Goal: Task Accomplishment & Management: Use online tool/utility

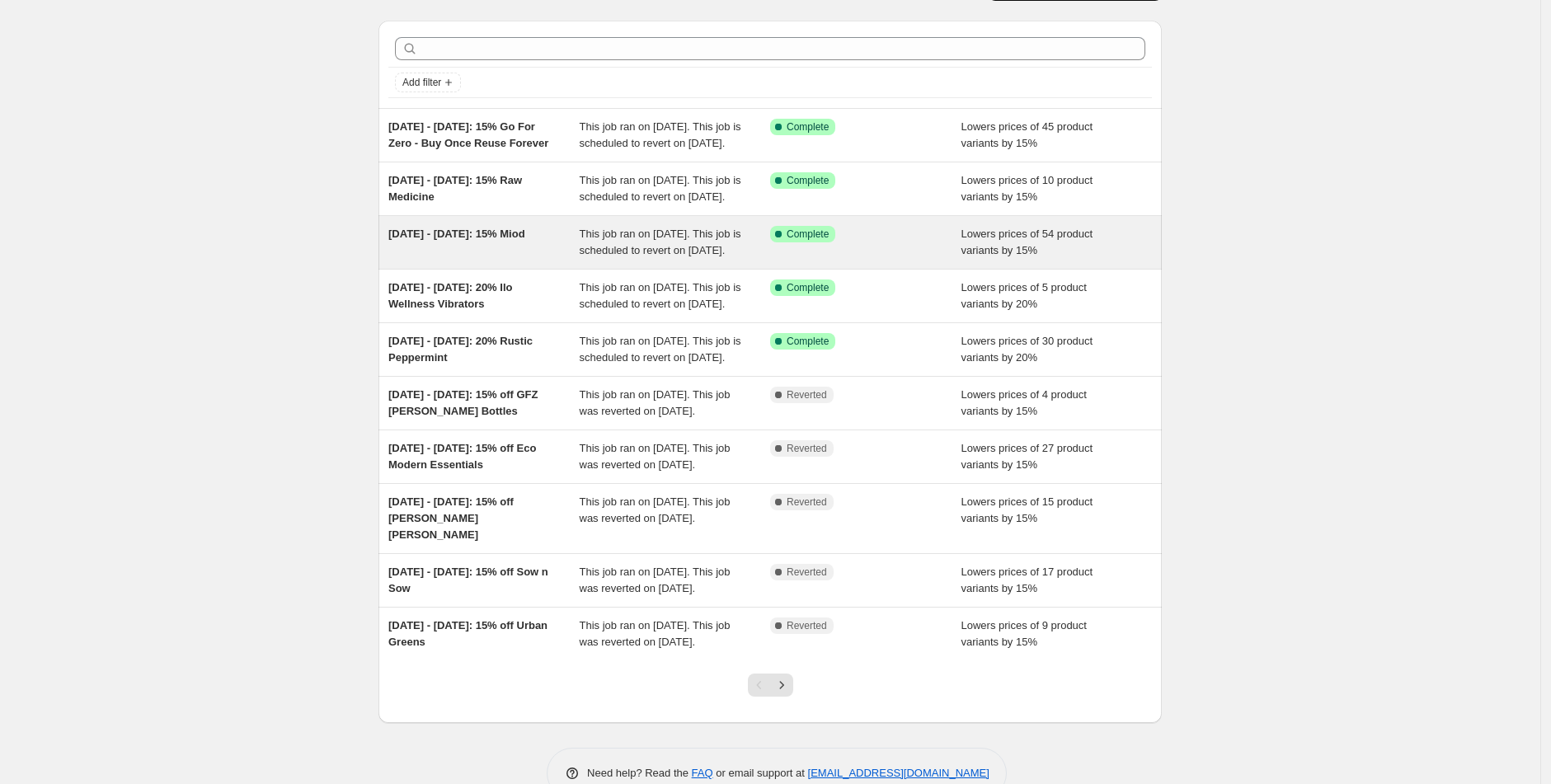
scroll to position [14, 0]
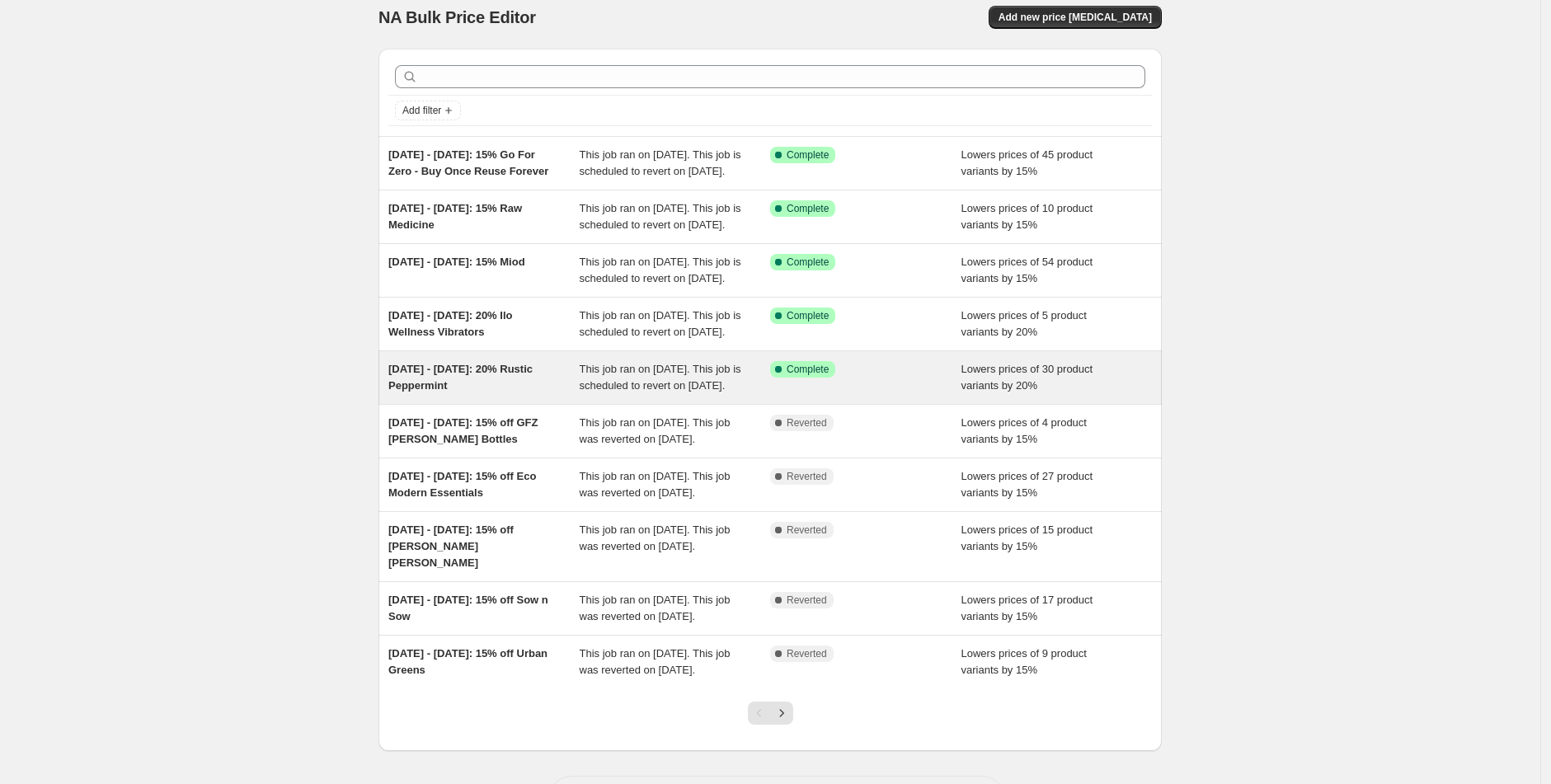
click at [436, 392] on span "07/10/25 - 14/10/25: 20% Rustic Peppermint" at bounding box center [461, 377] width 145 height 29
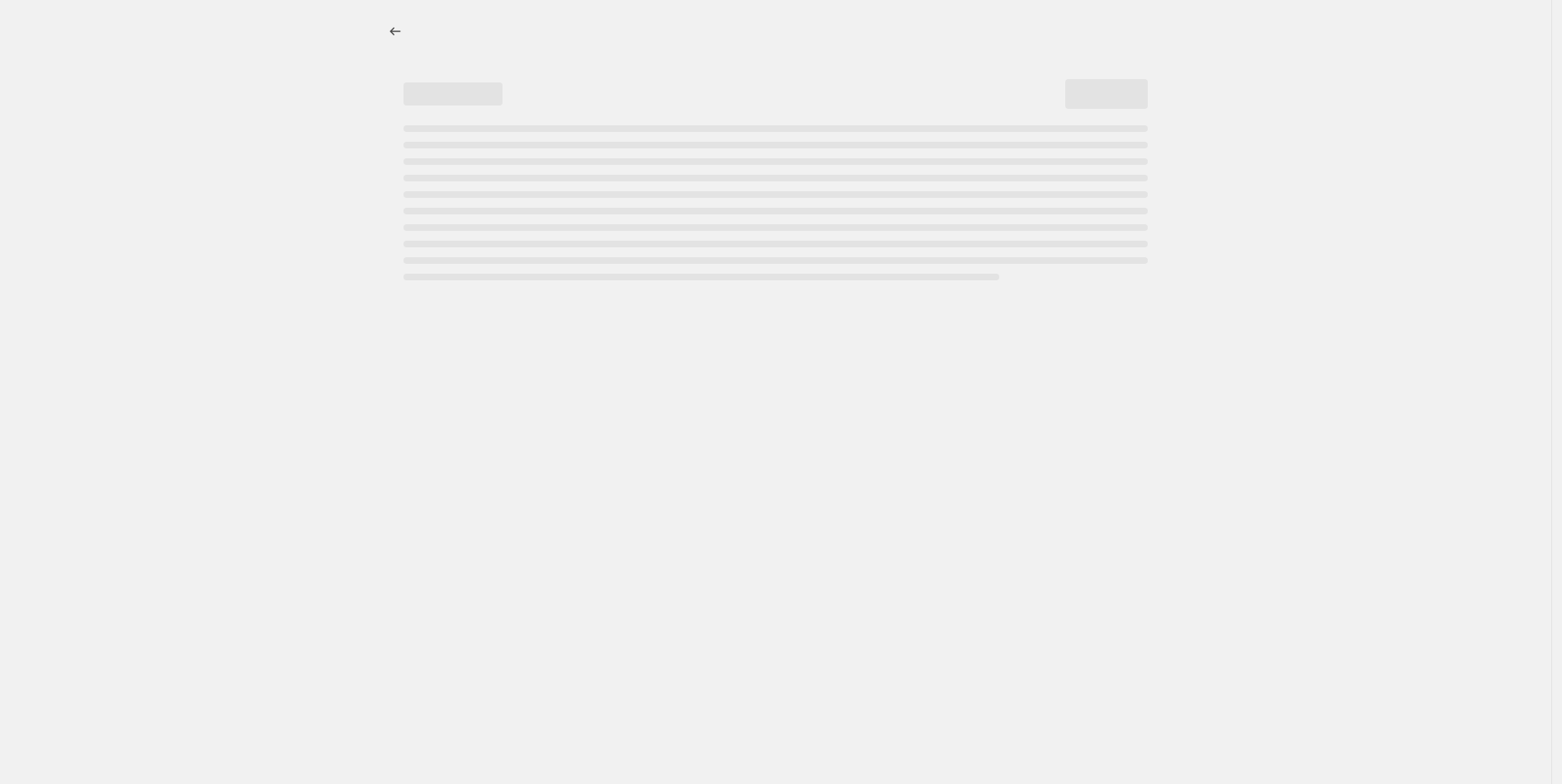
select select "percentage"
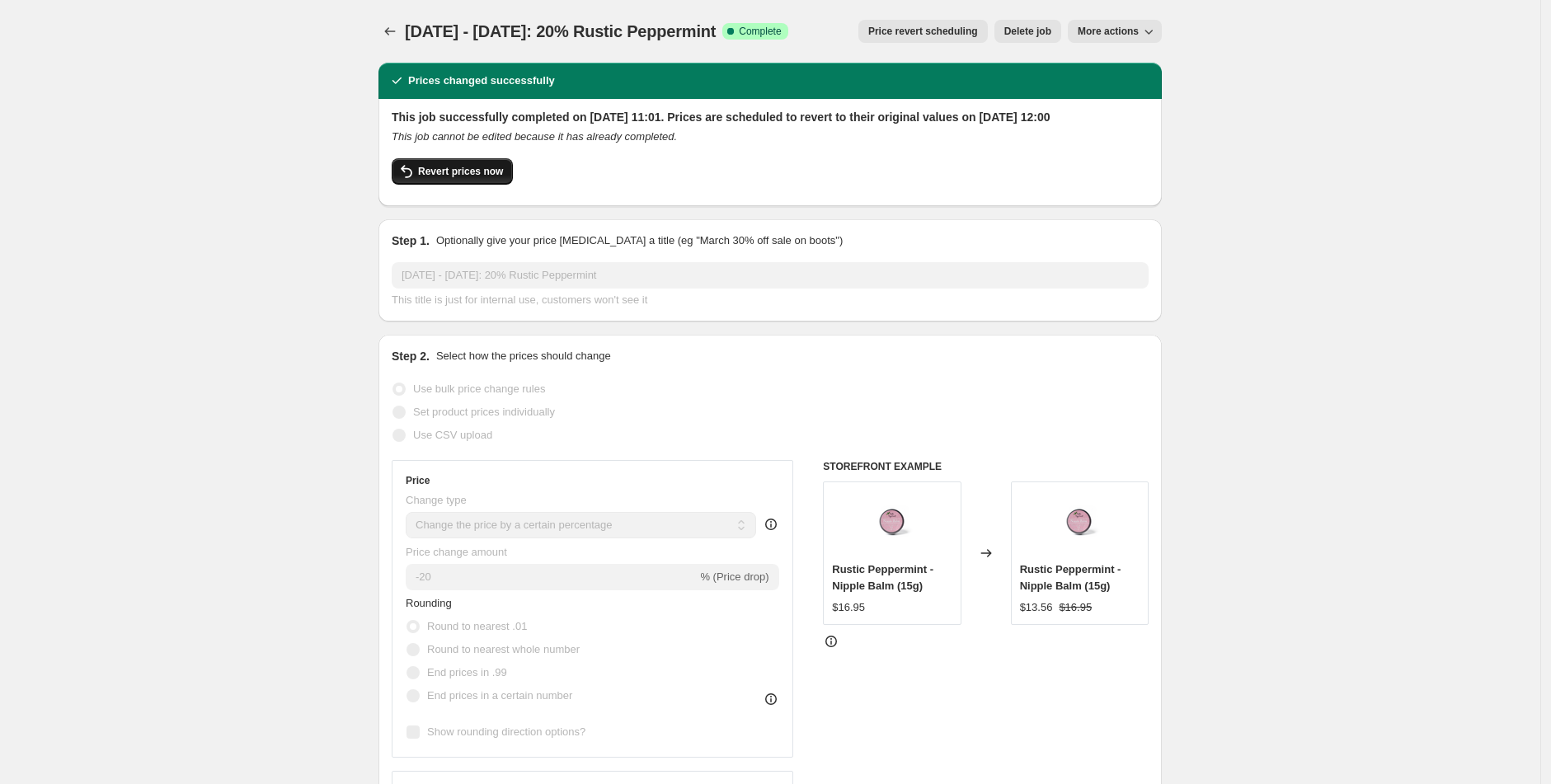
click at [476, 176] on button "Revert prices now" at bounding box center [452, 171] width 122 height 26
checkbox input "false"
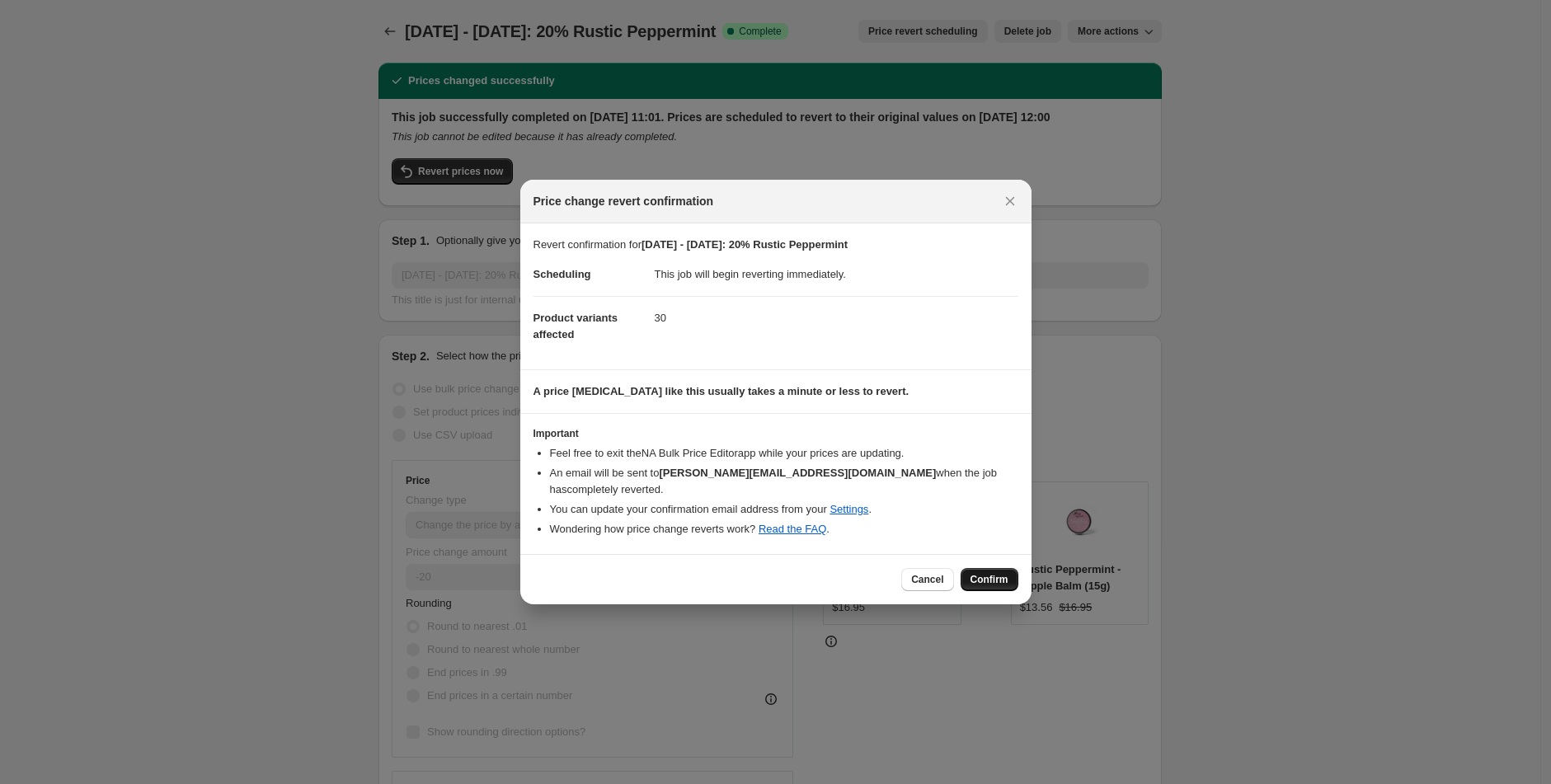
click at [993, 577] on span "Confirm" at bounding box center [989, 580] width 38 height 14
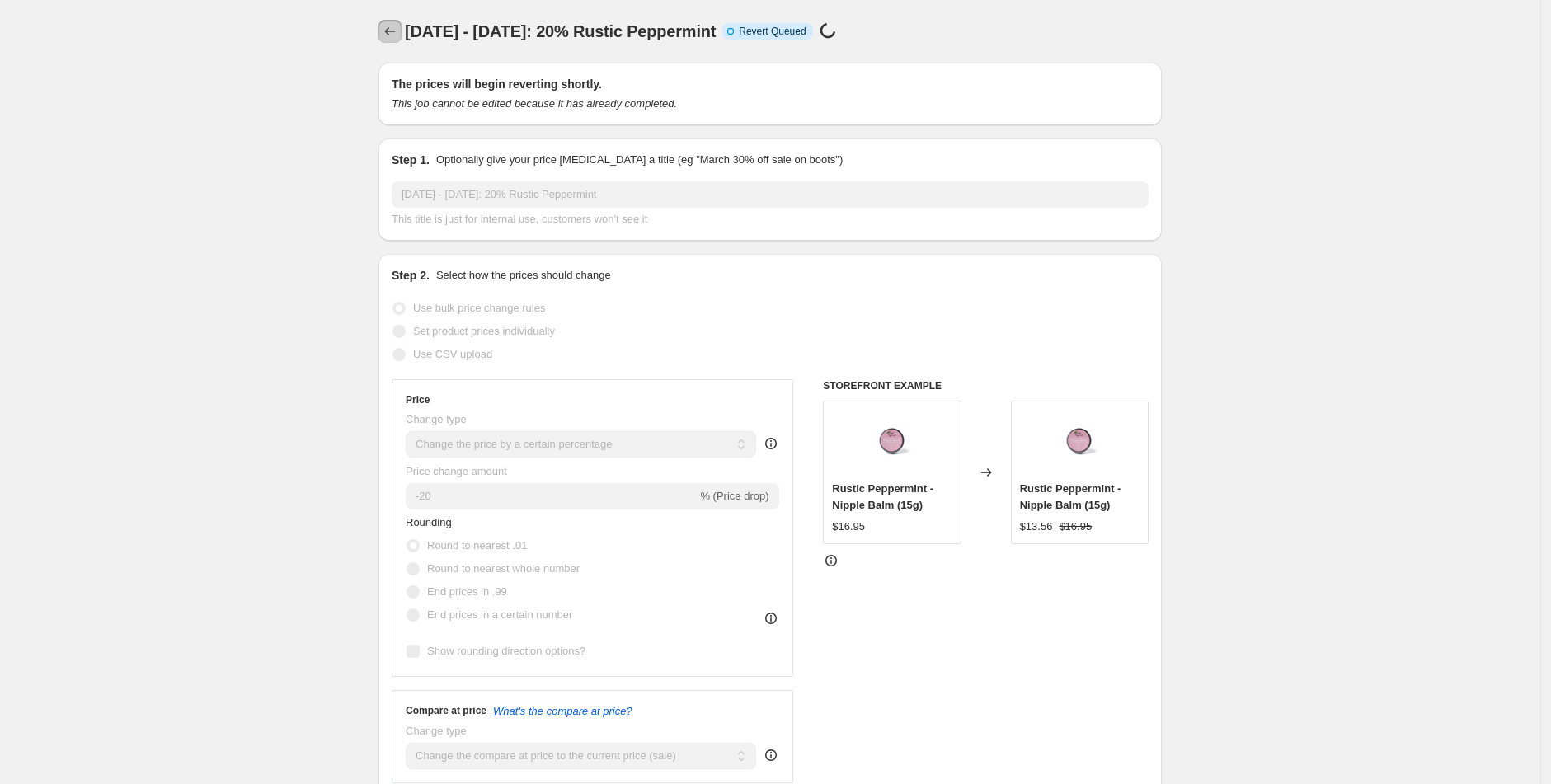
click at [391, 31] on icon "Price change jobs" at bounding box center [390, 31] width 11 height 9
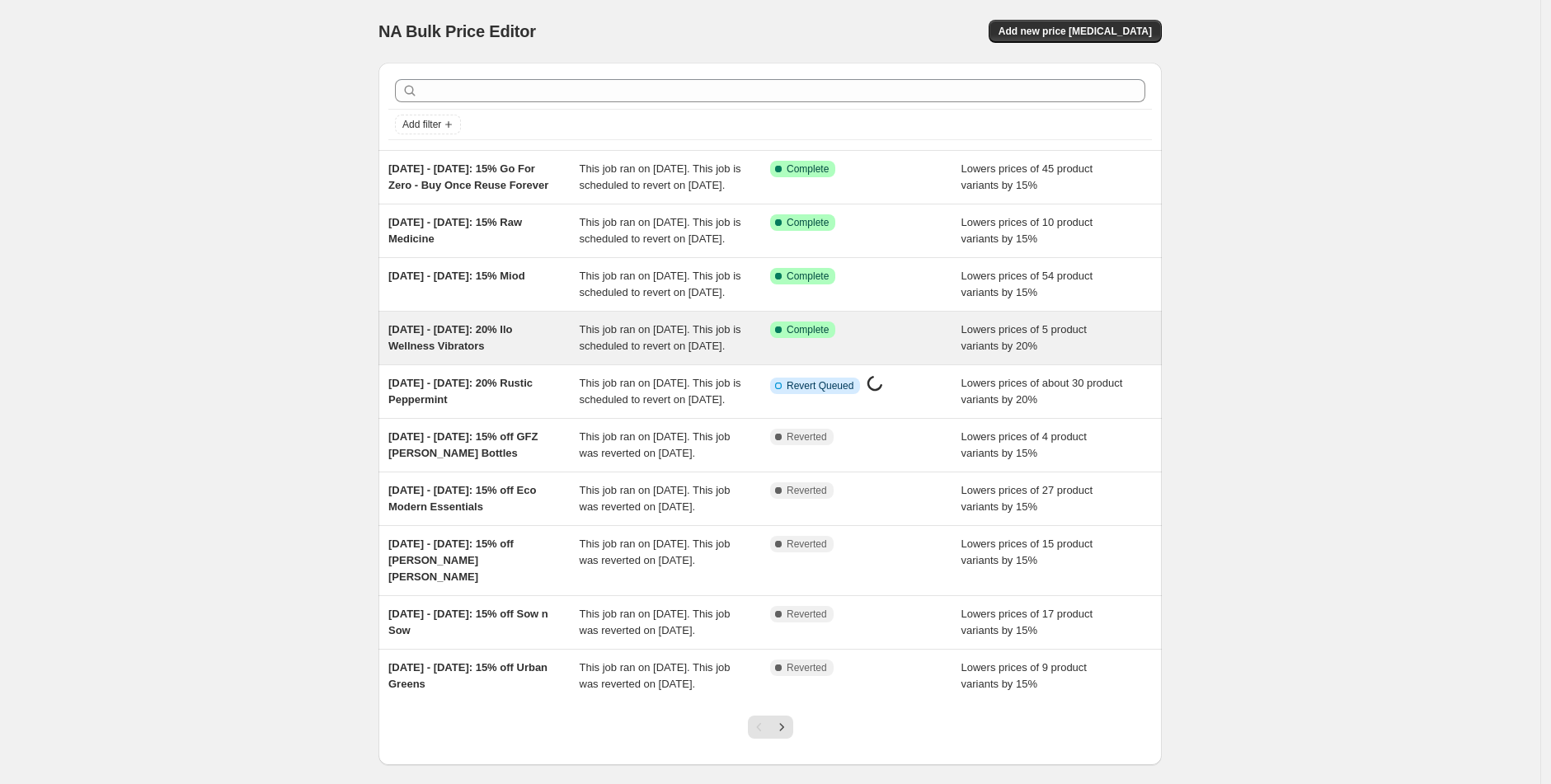
click at [532, 355] on div "07/10/25 - 14/10/25: 20% Ilo Wellness Vibrators" at bounding box center [484, 338] width 191 height 33
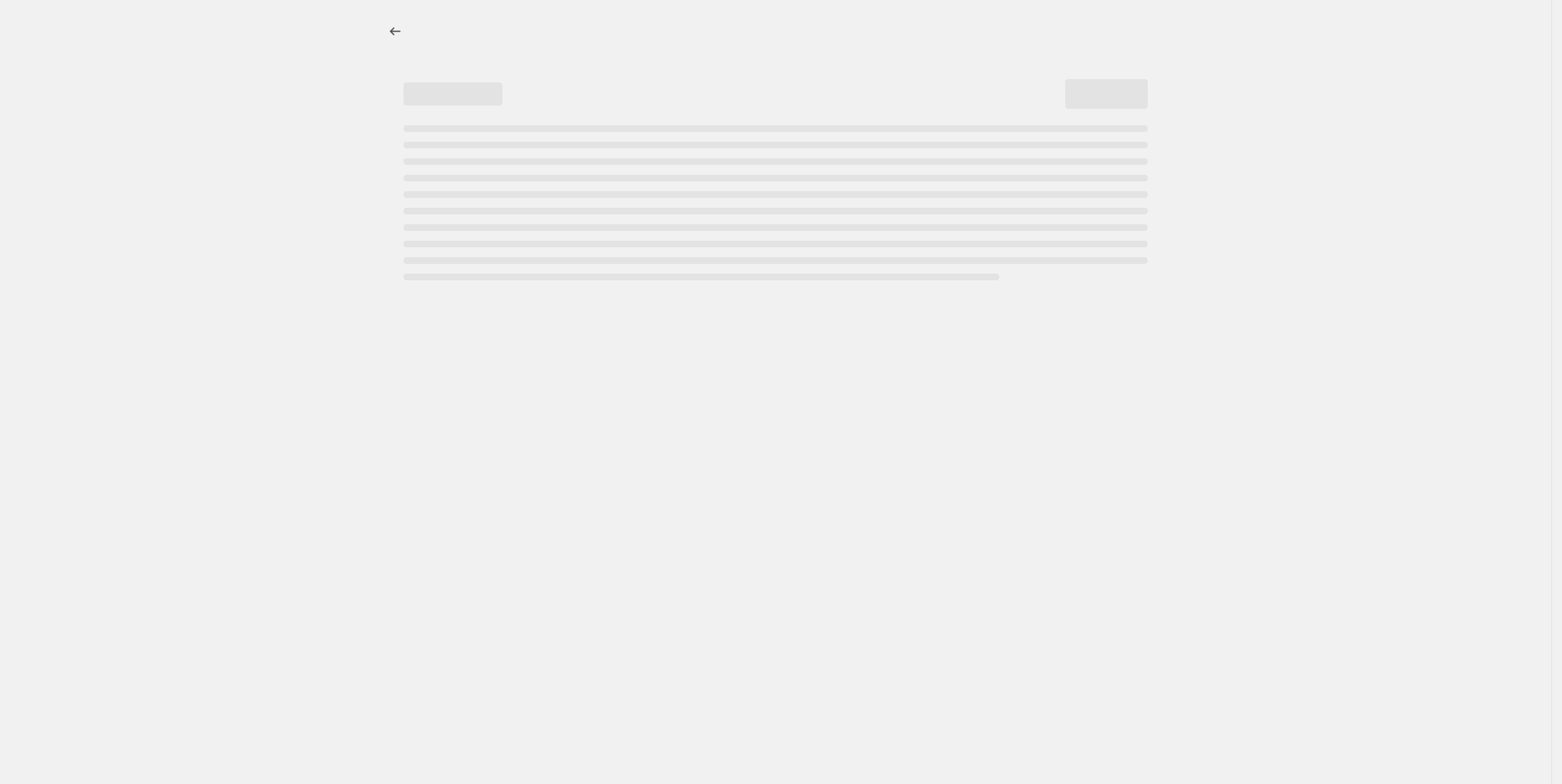
select select "percentage"
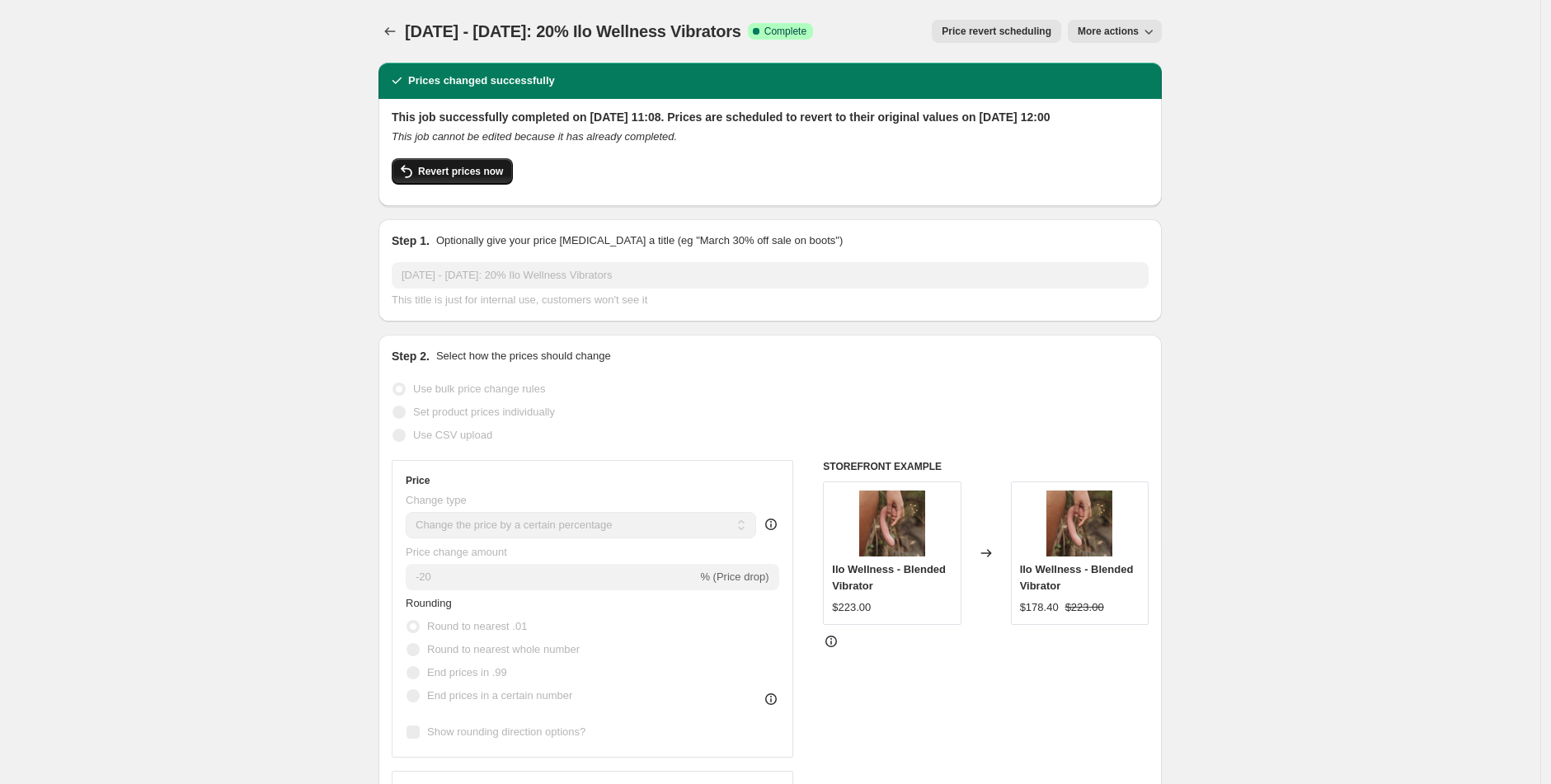
click at [480, 178] on span "Revert prices now" at bounding box center [461, 172] width 85 height 14
checkbox input "false"
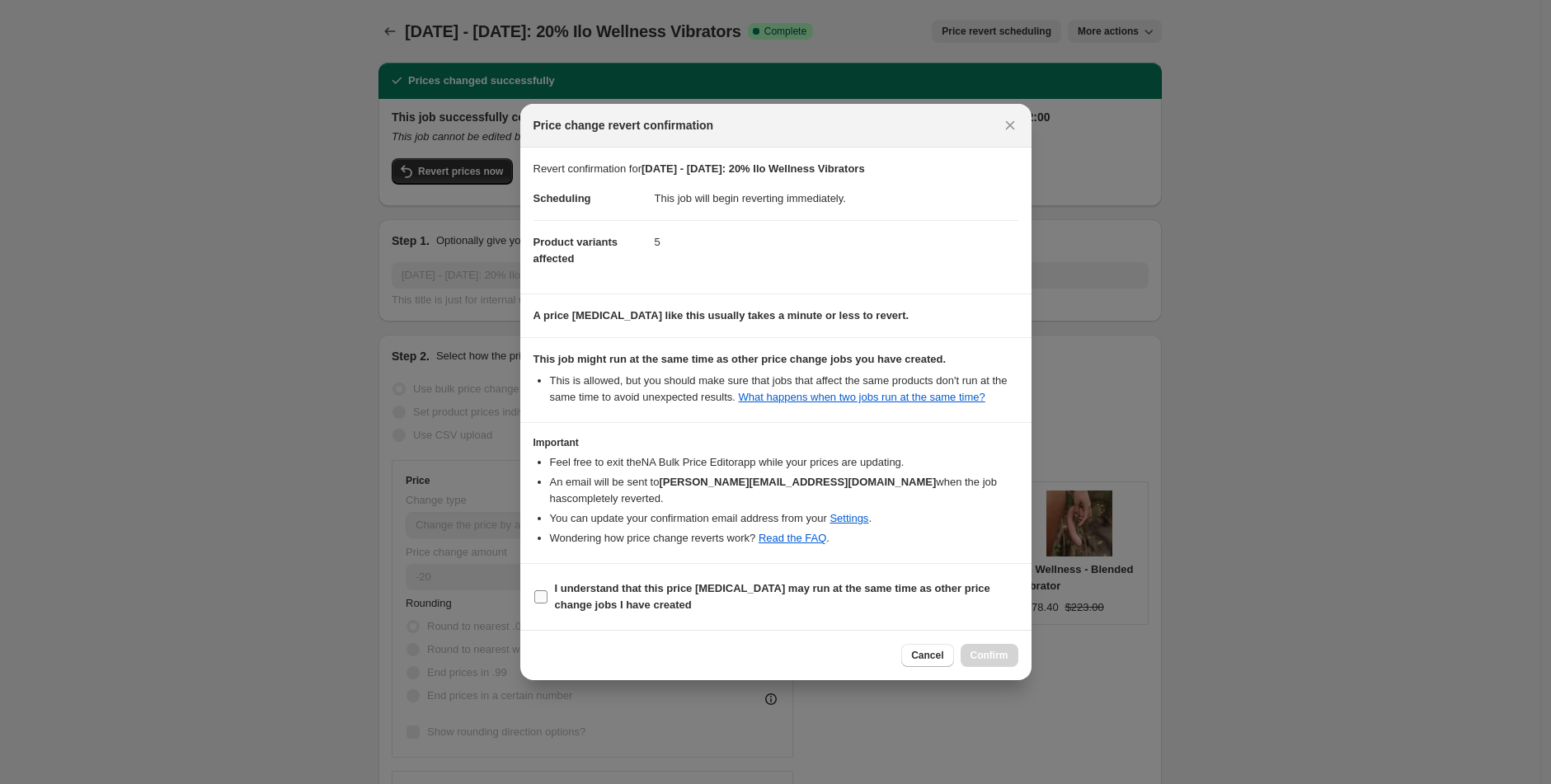
click at [542, 598] on input "I understand that this price change job may run at the same time as other price…" at bounding box center [541, 597] width 14 height 14
checkbox input "true"
click at [986, 651] on span "Confirm" at bounding box center [989, 656] width 38 height 14
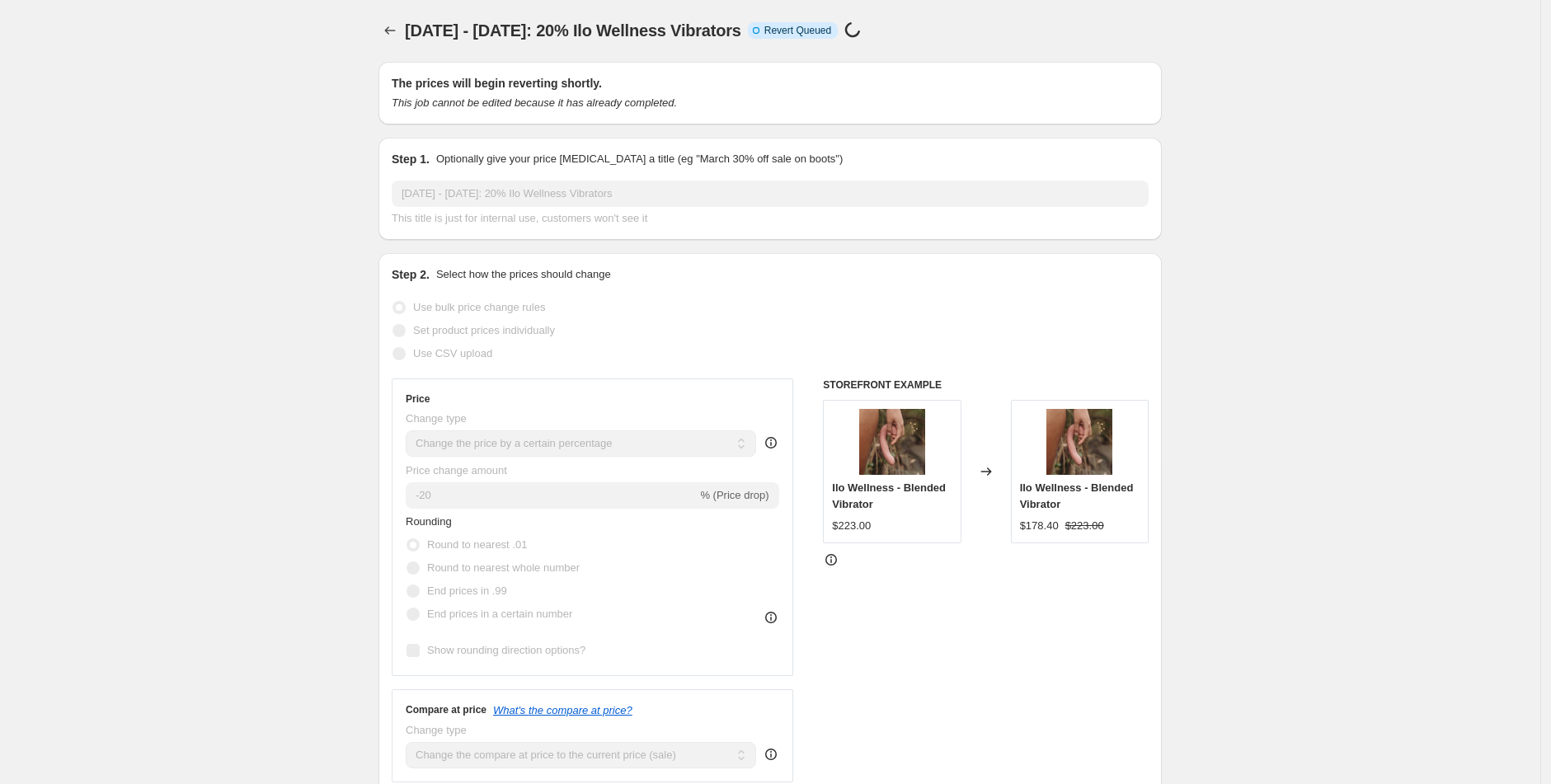
scroll to position [3, 0]
click at [395, 34] on icon "Price change jobs" at bounding box center [390, 28] width 16 height 16
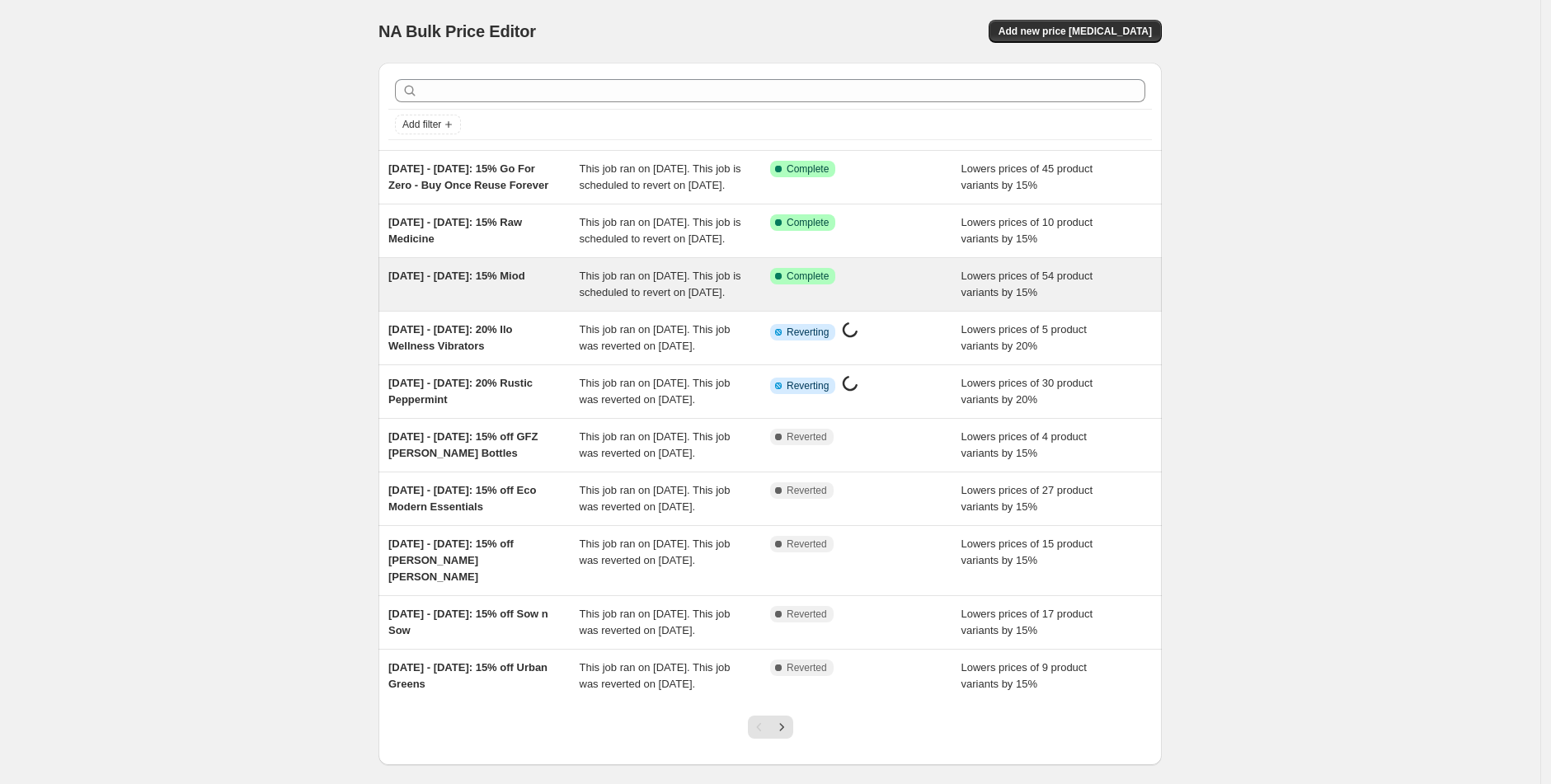
click at [484, 282] on span "07/10/25 - 14/10/25: 15% Miod" at bounding box center [457, 276] width 137 height 13
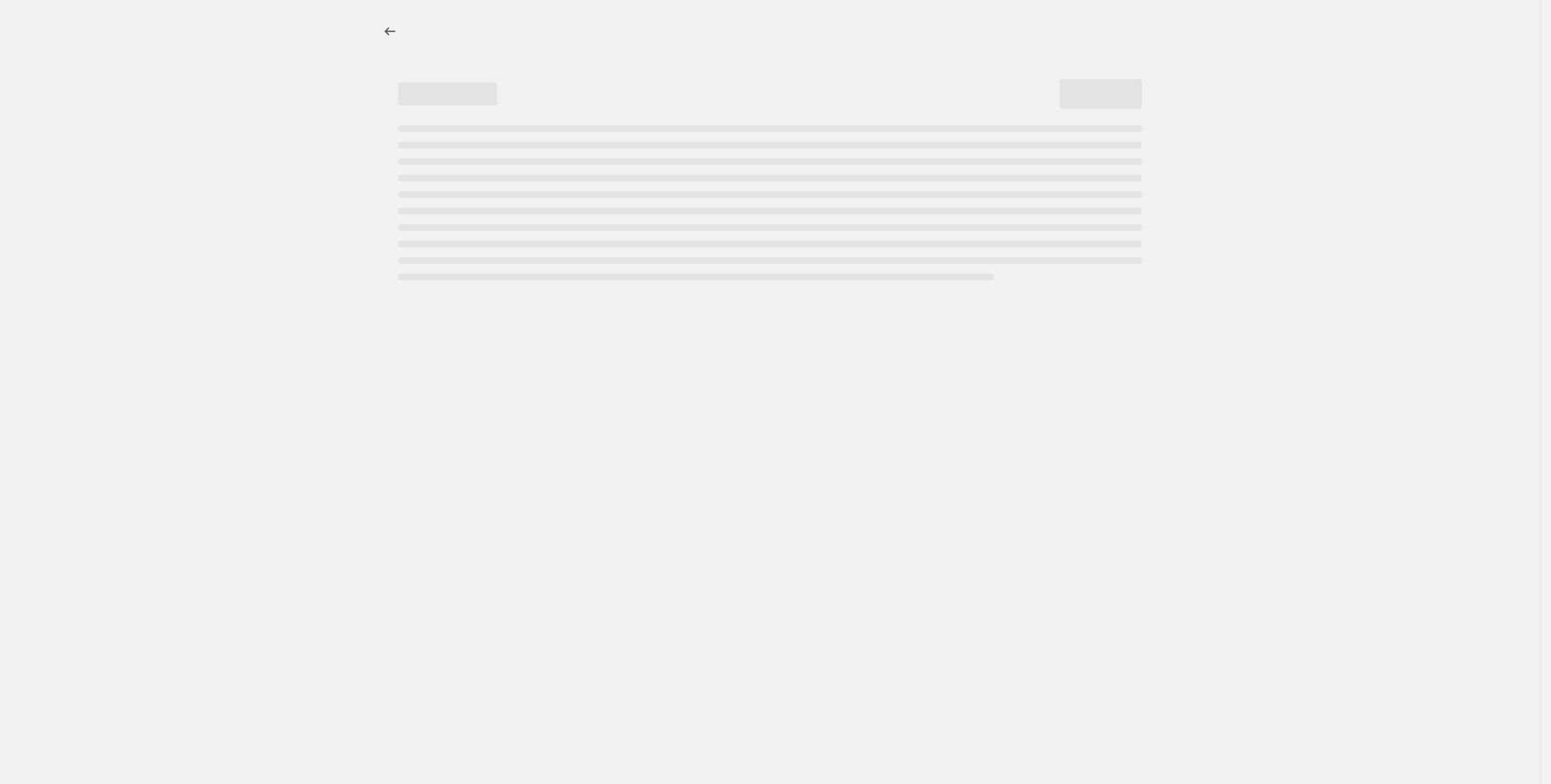
select select "percentage"
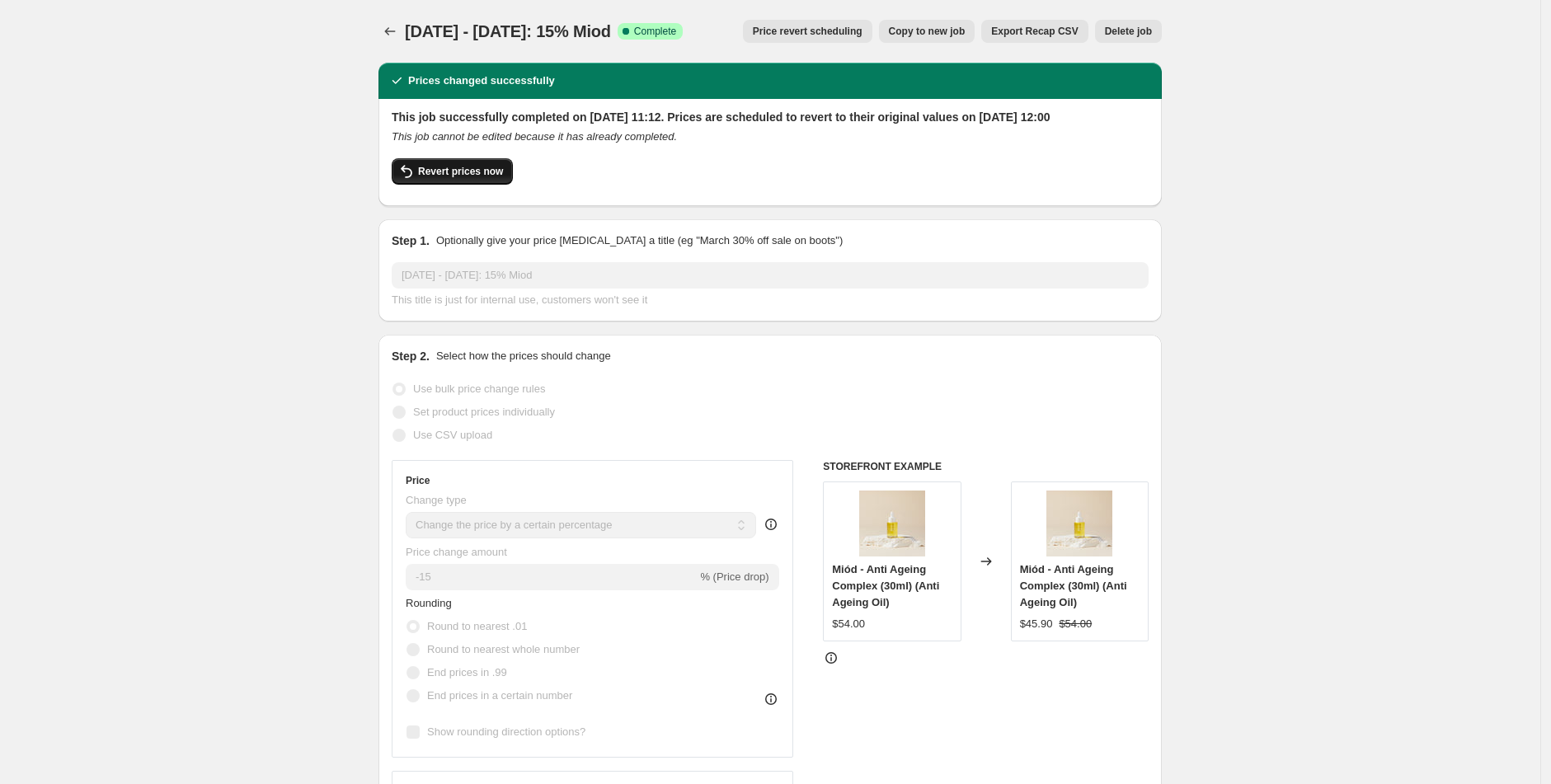
click at [467, 178] on span "Revert prices now" at bounding box center [461, 172] width 85 height 14
checkbox input "false"
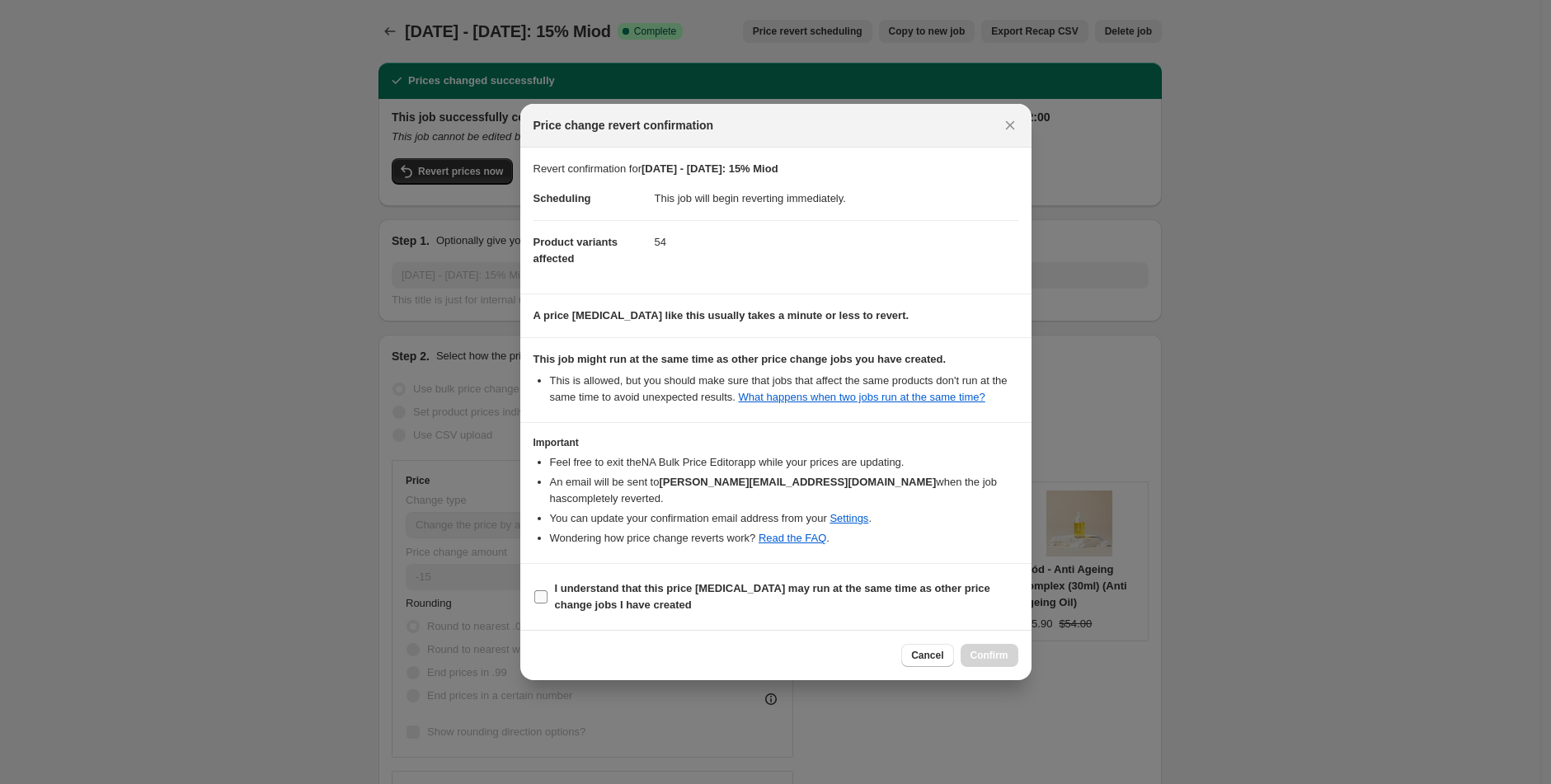
click at [550, 596] on label "I understand that this price change job may run at the same time as other price…" at bounding box center [776, 597] width 485 height 40
click at [548, 596] on input "I understand that this price change job may run at the same time as other price…" at bounding box center [541, 597] width 14 height 14
checkbox input "true"
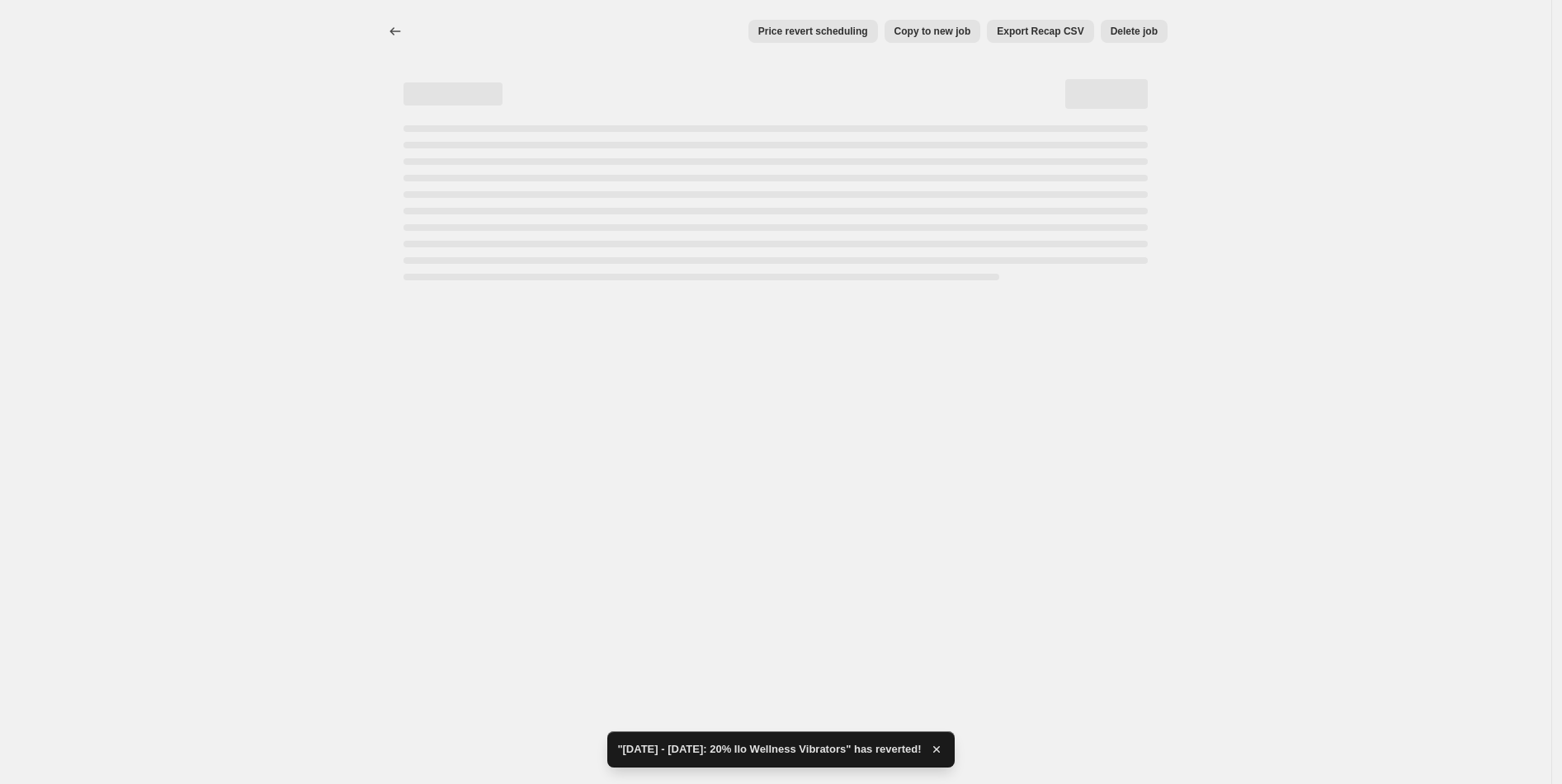
select select "percentage"
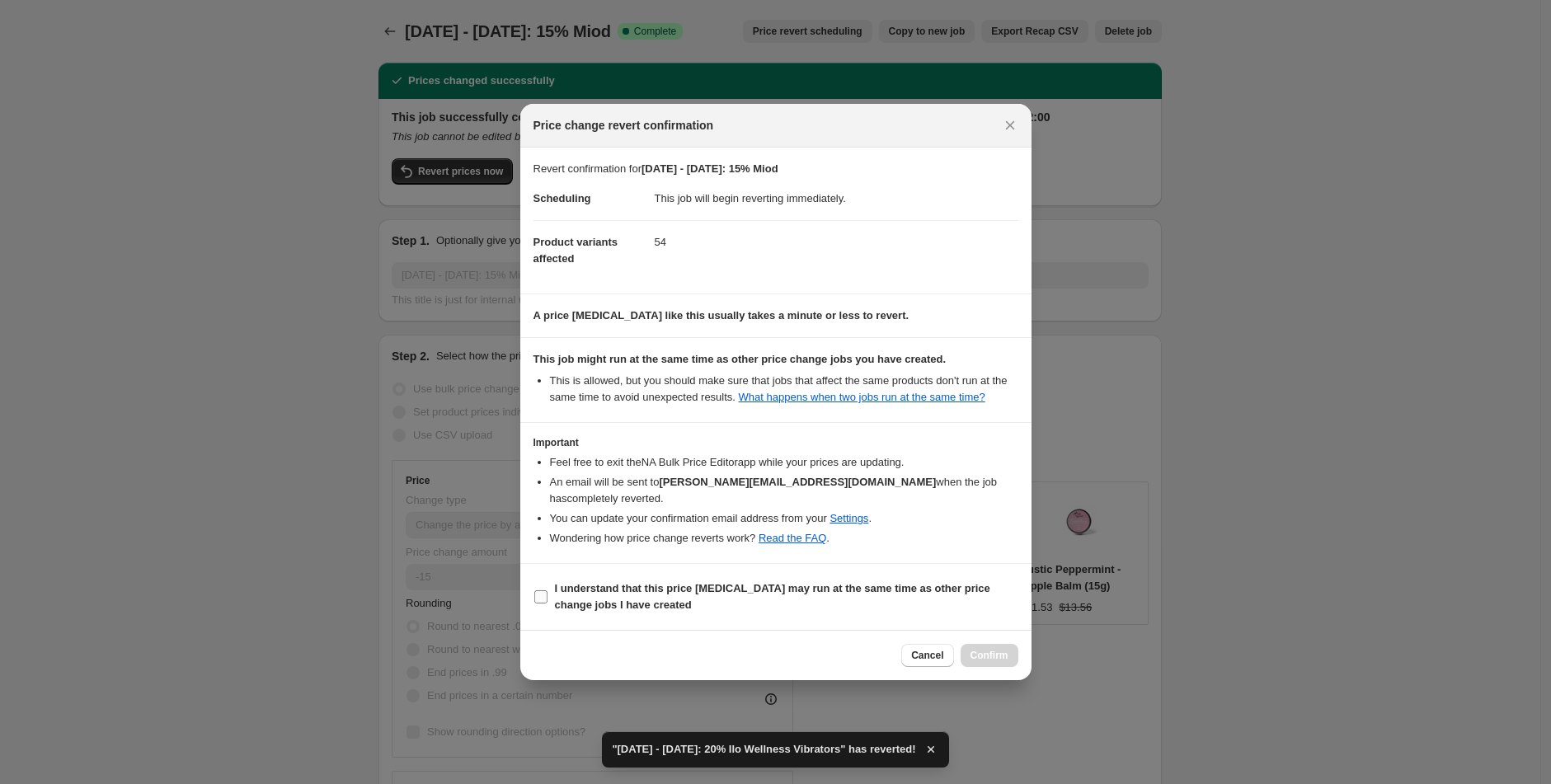
click at [535, 595] on input "I understand that this price change job may run at the same time as other price…" at bounding box center [541, 597] width 14 height 14
checkbox input "true"
click at [982, 662] on button "Confirm" at bounding box center [990, 656] width 58 height 23
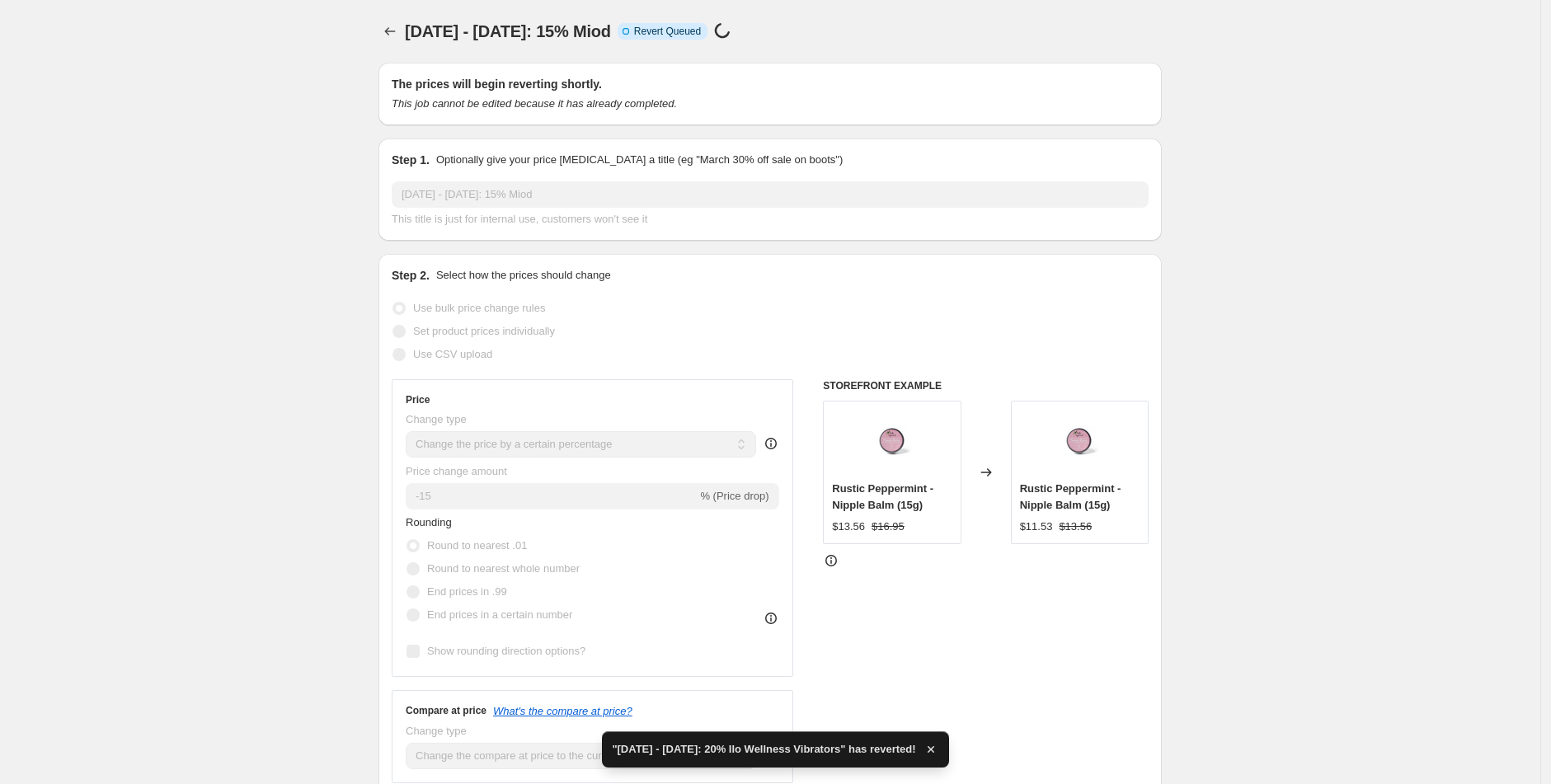
click at [383, 28] on div at bounding box center [391, 32] width 26 height 23
click at [390, 28] on icon "Price change jobs" at bounding box center [390, 31] width 16 height 16
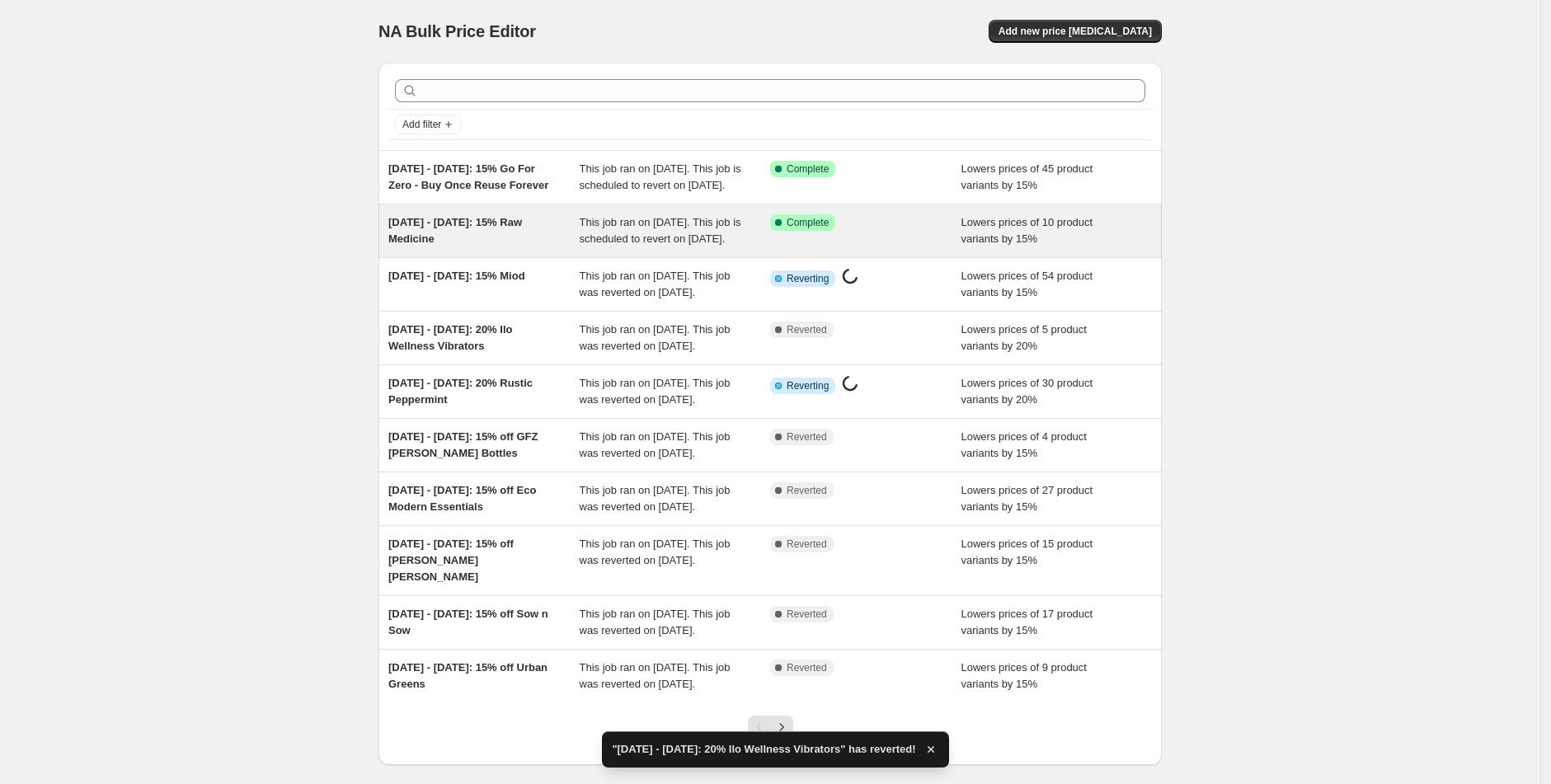
click at [519, 248] on div "07/10/25 - 14/10/25: 15% Raw Medicine" at bounding box center [484, 230] width 191 height 33
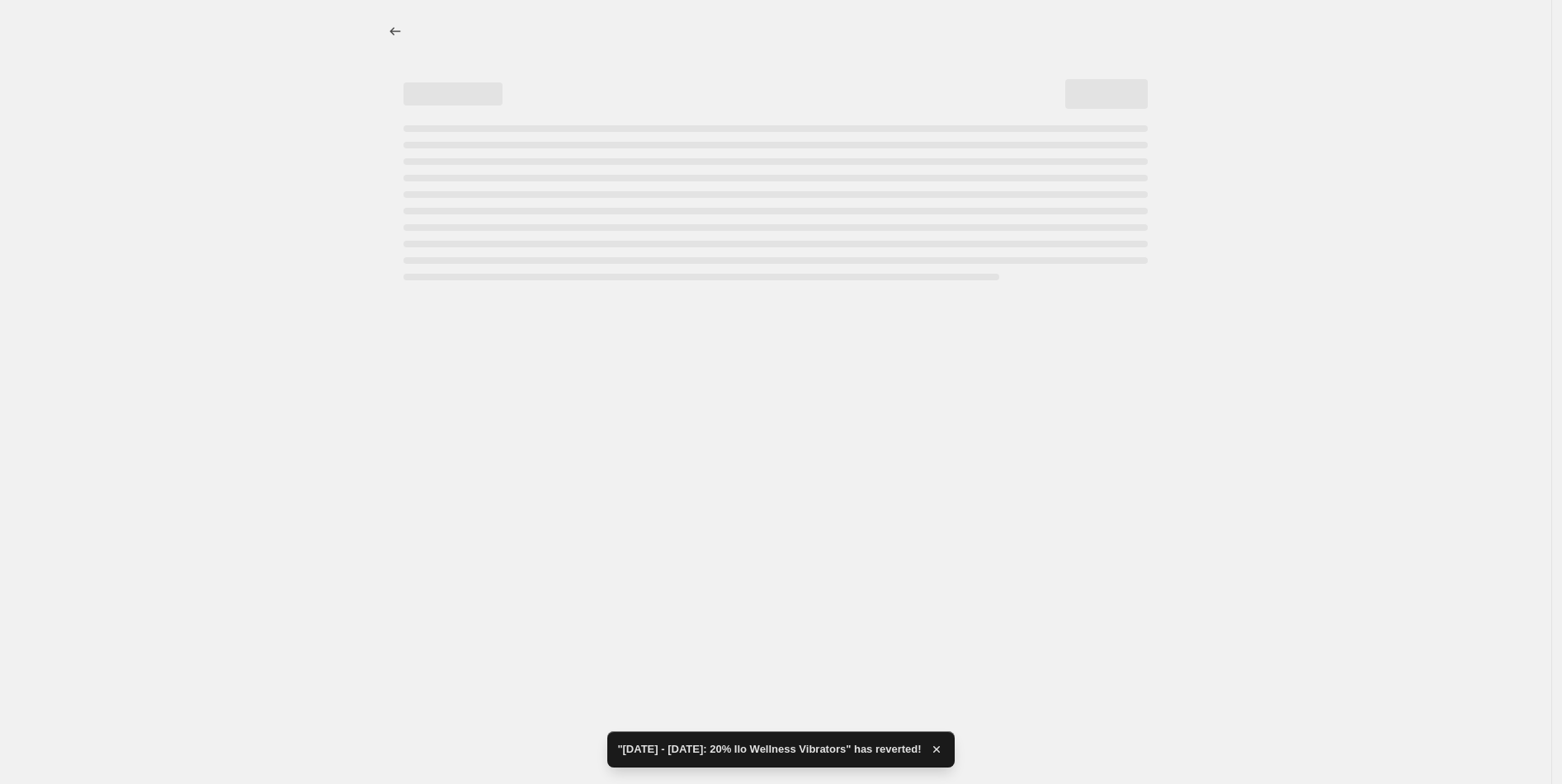
select select "percentage"
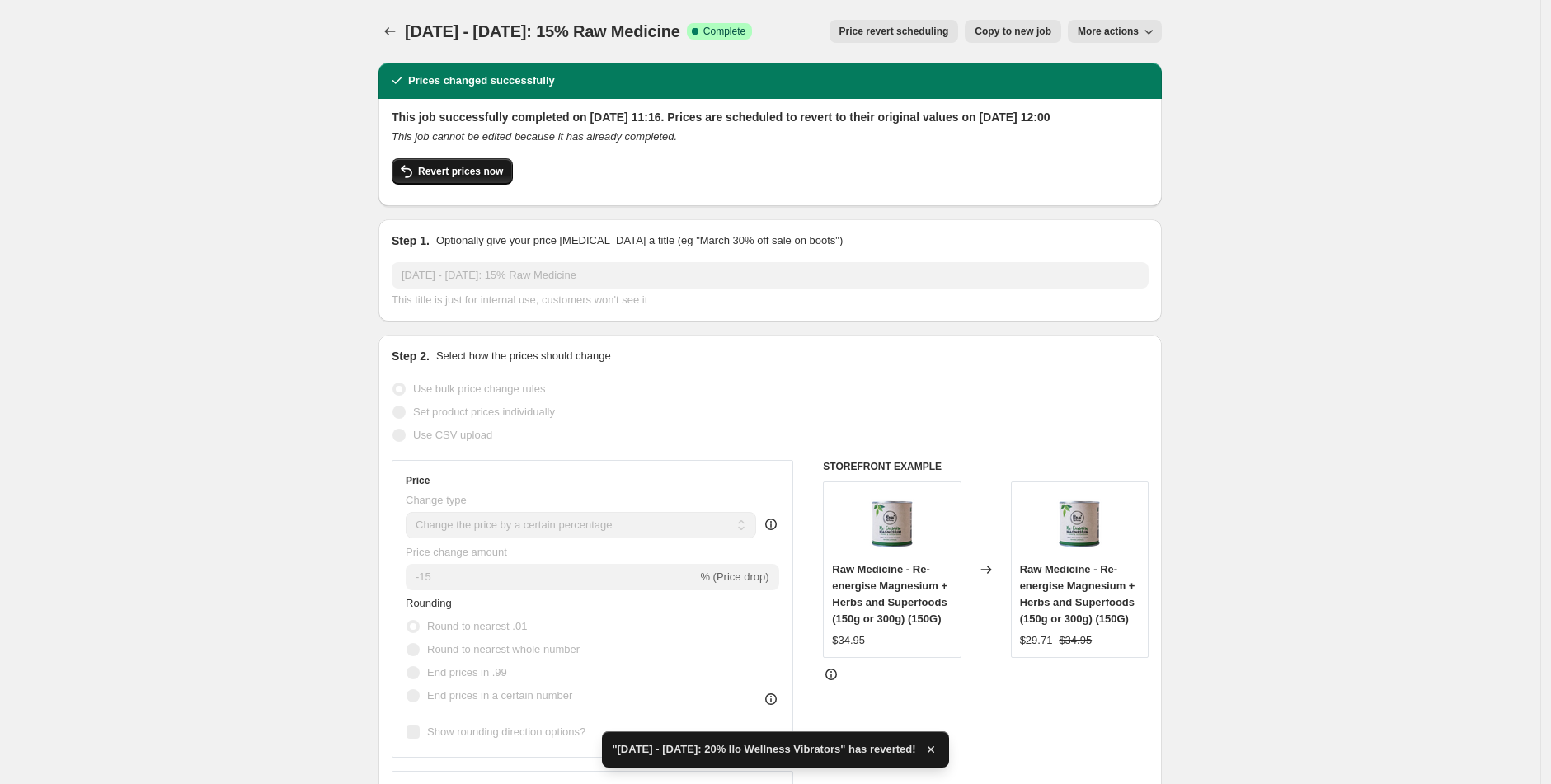
click at [442, 178] on span "Revert prices now" at bounding box center [461, 172] width 85 height 14
checkbox input "false"
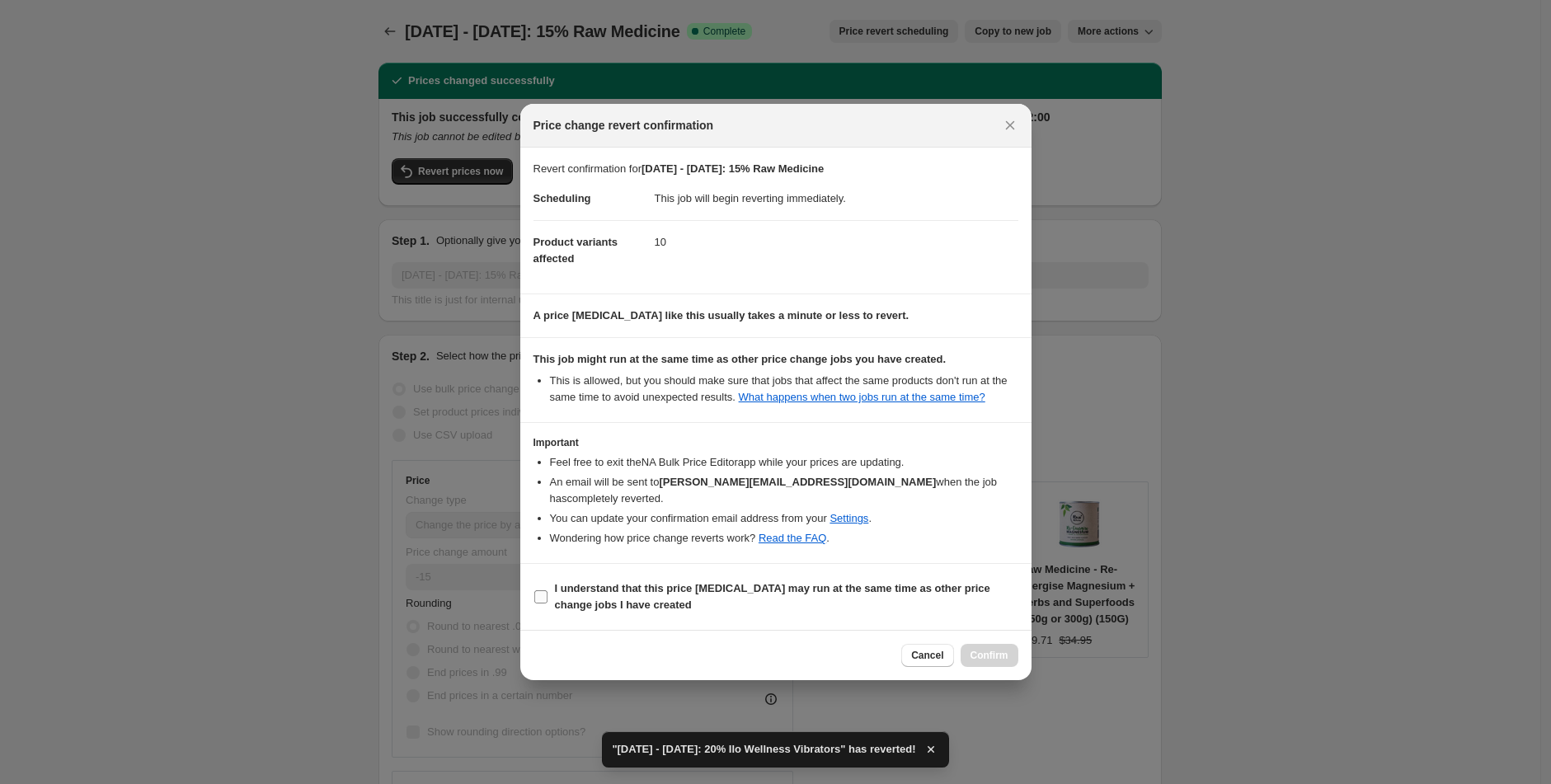
click at [542, 588] on label "I understand that this price change job may run at the same time as other price…" at bounding box center [776, 597] width 485 height 40
click at [542, 590] on input "I understand that this price change job may run at the same time as other price…" at bounding box center [541, 597] width 14 height 14
checkbox input "true"
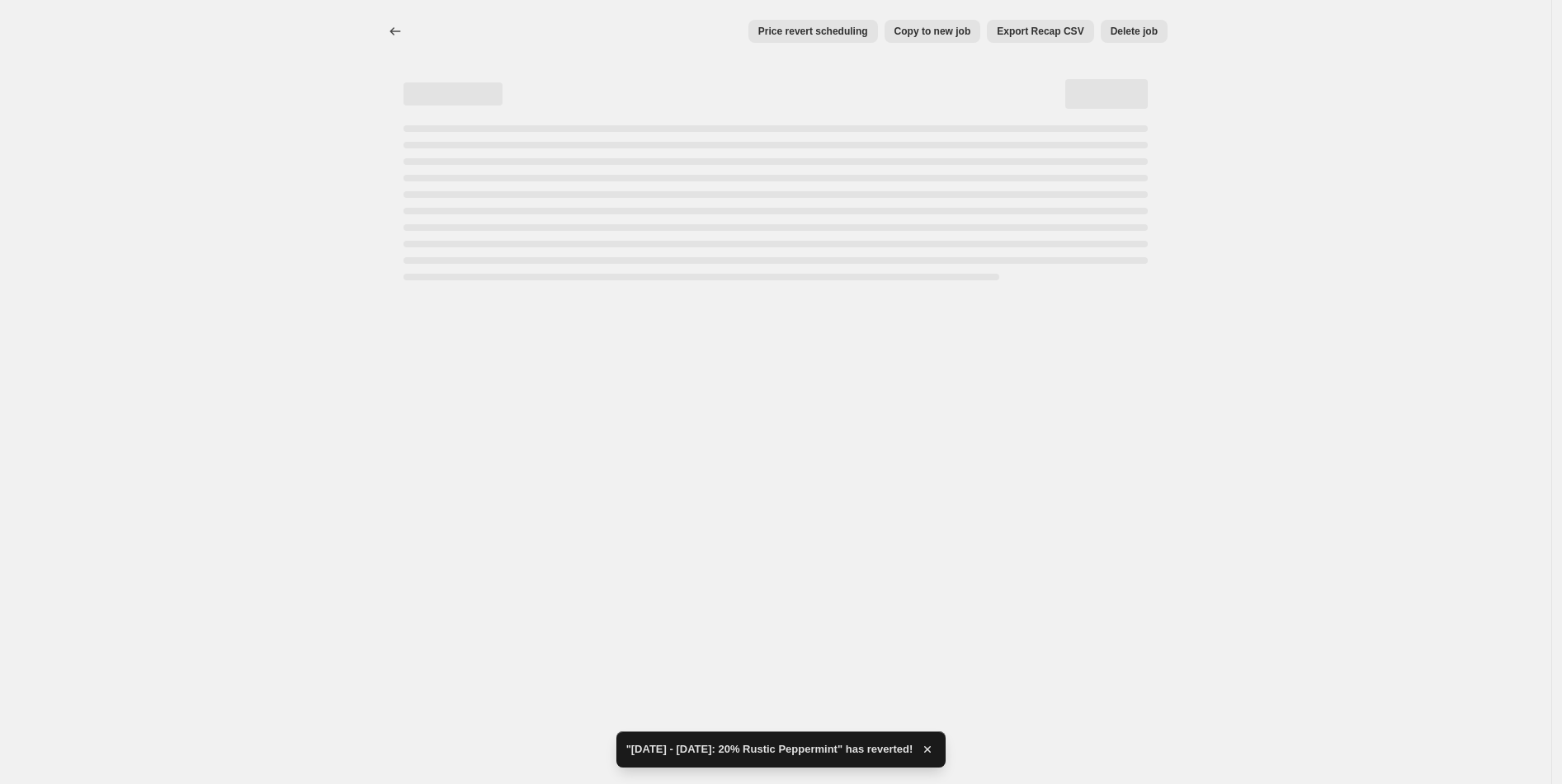
select select "percentage"
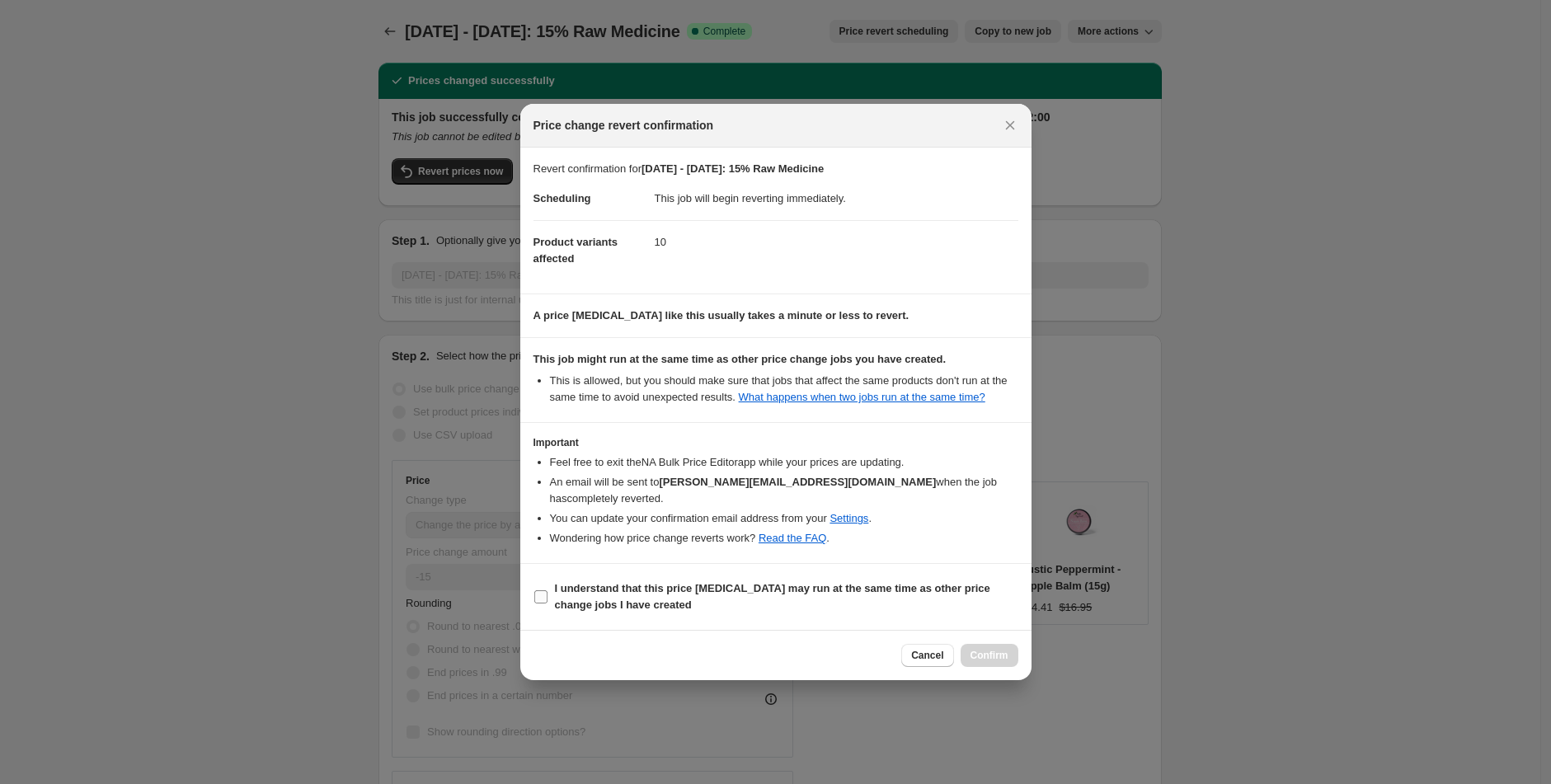
click at [604, 607] on b "I understand that this price change job may run at the same time as other price…" at bounding box center [772, 597] width 435 height 29
click at [548, 604] on input "I understand that this price change job may run at the same time as other price…" at bounding box center [541, 597] width 14 height 14
checkbox input "true"
click at [971, 661] on span "Confirm" at bounding box center [989, 656] width 38 height 14
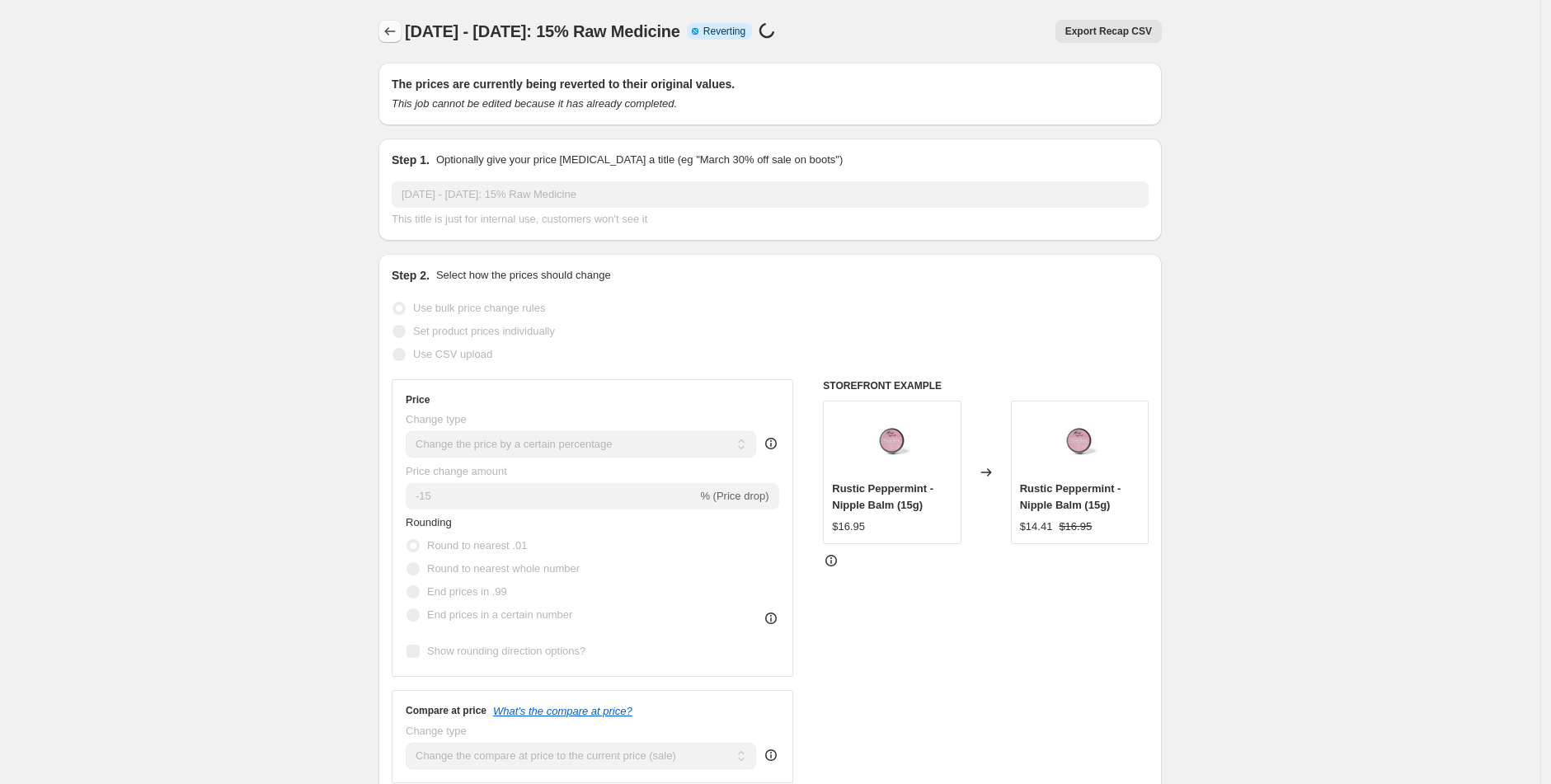
click at [398, 33] on icon "Price change jobs" at bounding box center [390, 31] width 16 height 16
